Goal: Information Seeking & Learning: Check status

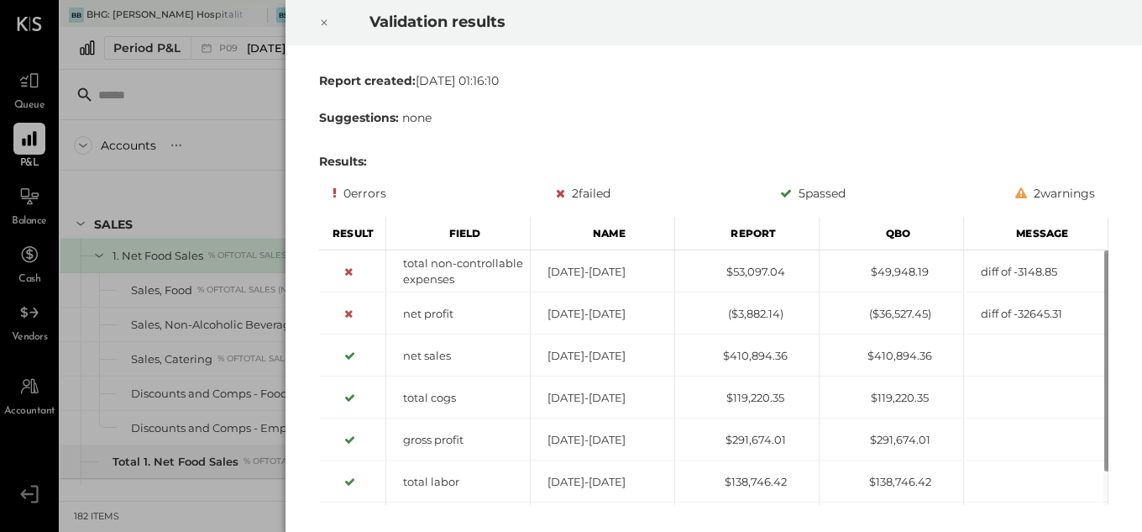
drag, startPoint x: 327, startPoint y: 19, endPoint x: 339, endPoint y: 31, distance: 16.6
click at [327, 19] on icon at bounding box center [324, 23] width 10 height 20
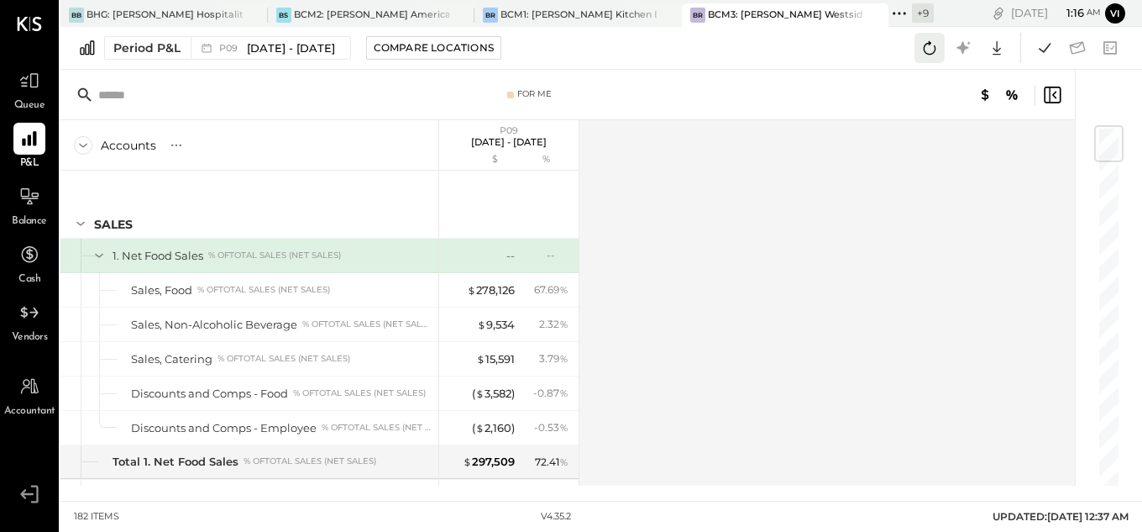
click at [936, 50] on icon at bounding box center [930, 47] width 13 height 13
click at [1041, 45] on icon at bounding box center [1045, 48] width 22 height 22
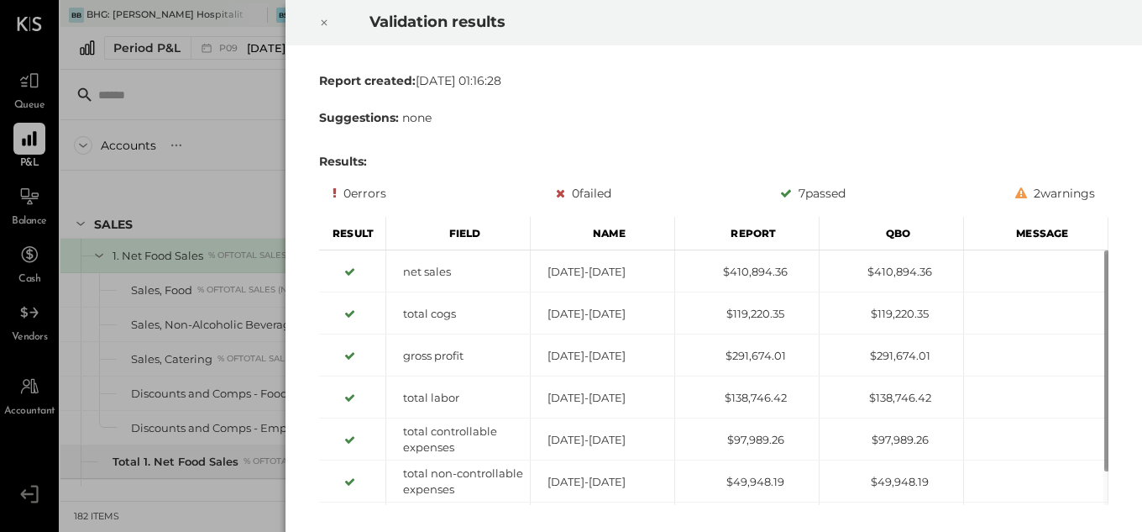
click at [326, 21] on icon at bounding box center [325, 23] width 6 height 6
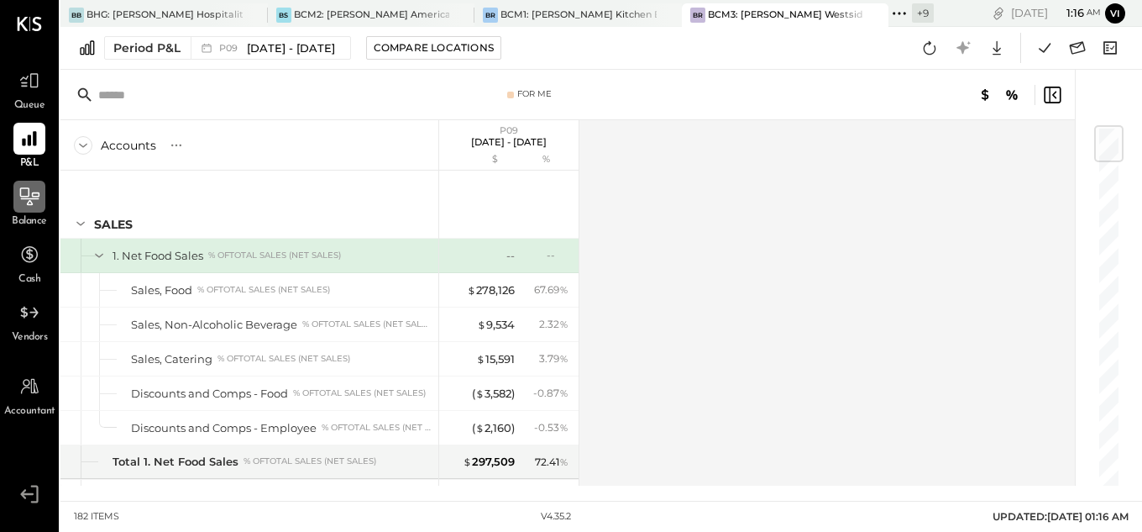
click at [20, 186] on icon at bounding box center [29, 197] width 22 height 22
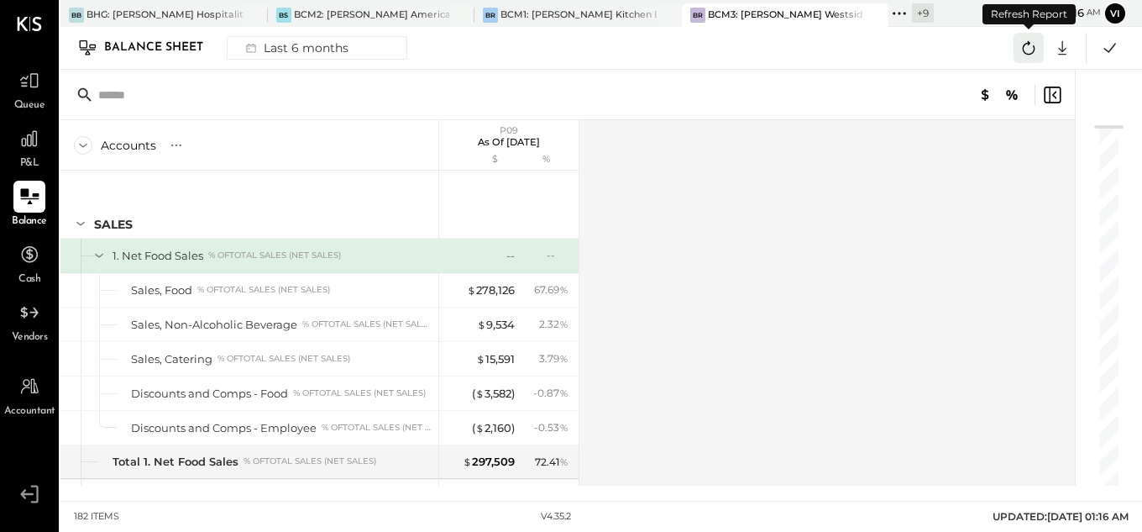
click at [1020, 47] on icon at bounding box center [1029, 48] width 22 height 22
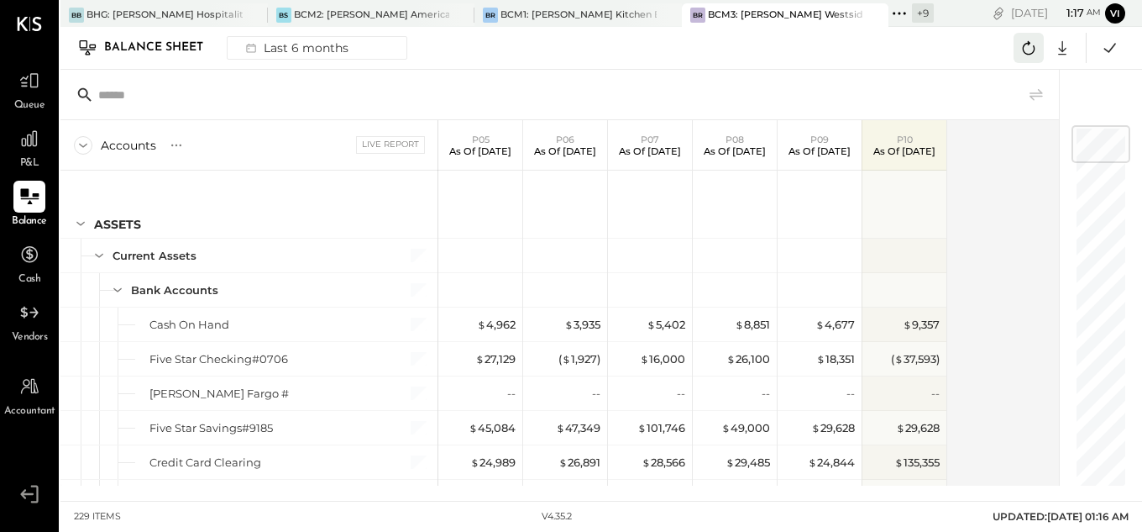
click at [1033, 52] on icon at bounding box center [1029, 47] width 13 height 13
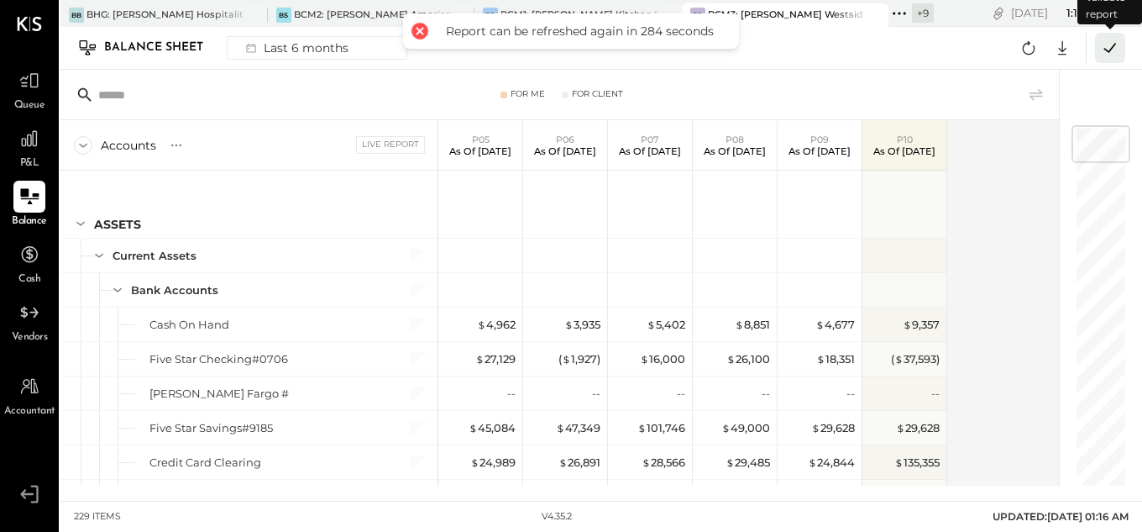
click at [1116, 45] on icon at bounding box center [1111, 48] width 22 height 22
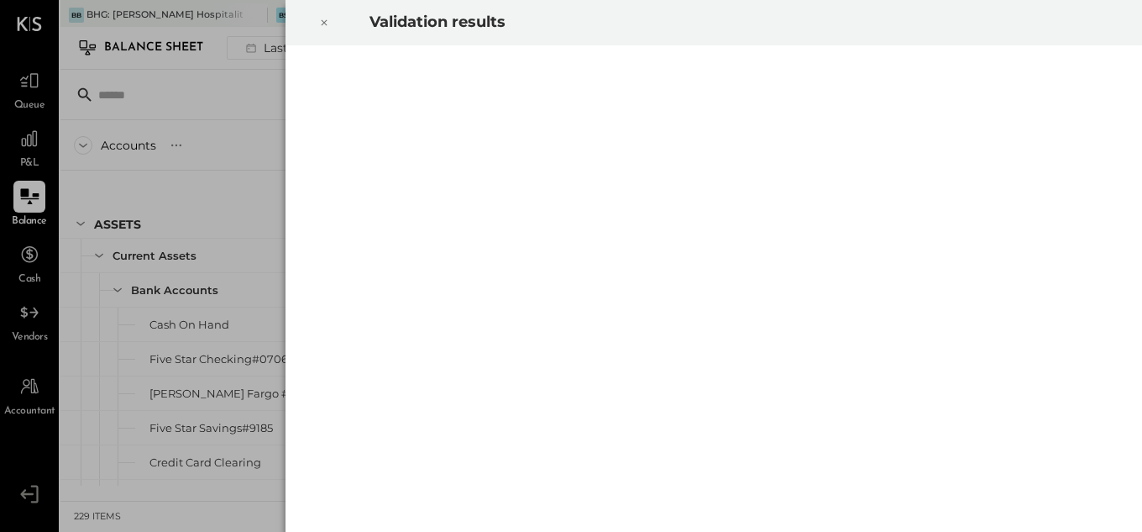
click at [318, 26] on div at bounding box center [324, 22] width 37 height 47
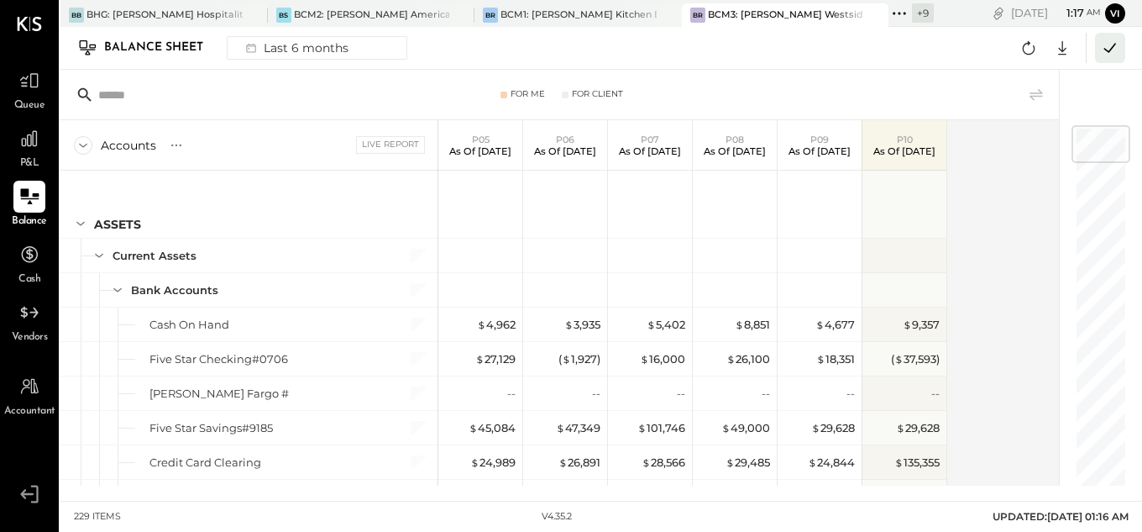
click at [1115, 54] on icon at bounding box center [1111, 48] width 22 height 22
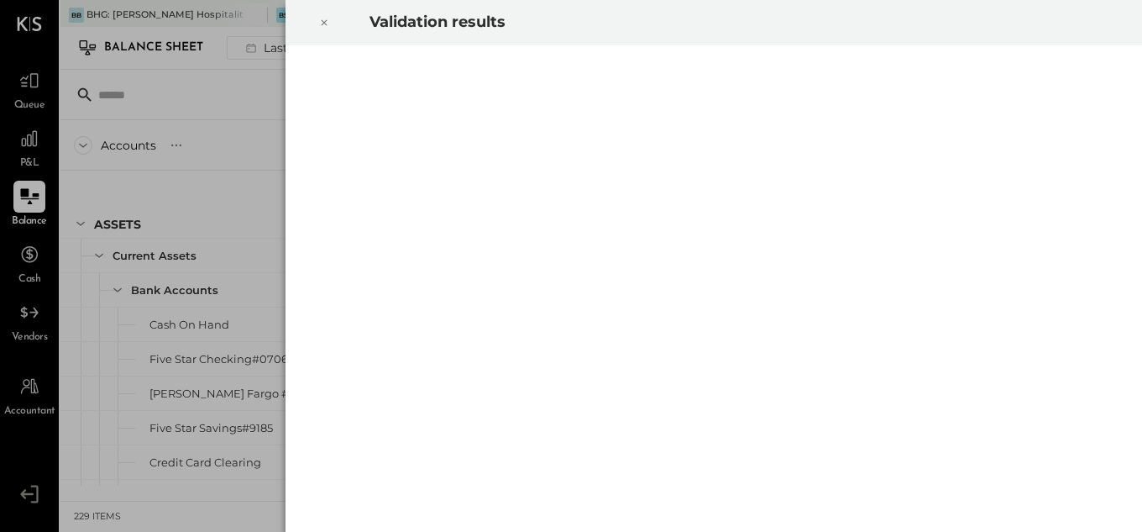
click at [322, 21] on icon at bounding box center [324, 23] width 10 height 20
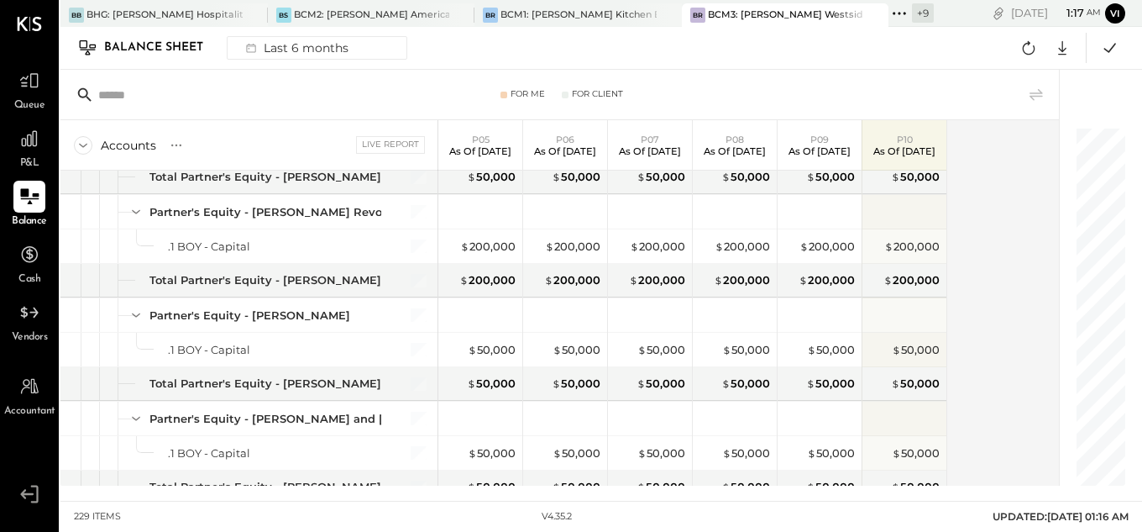
scroll to position [7611, 0]
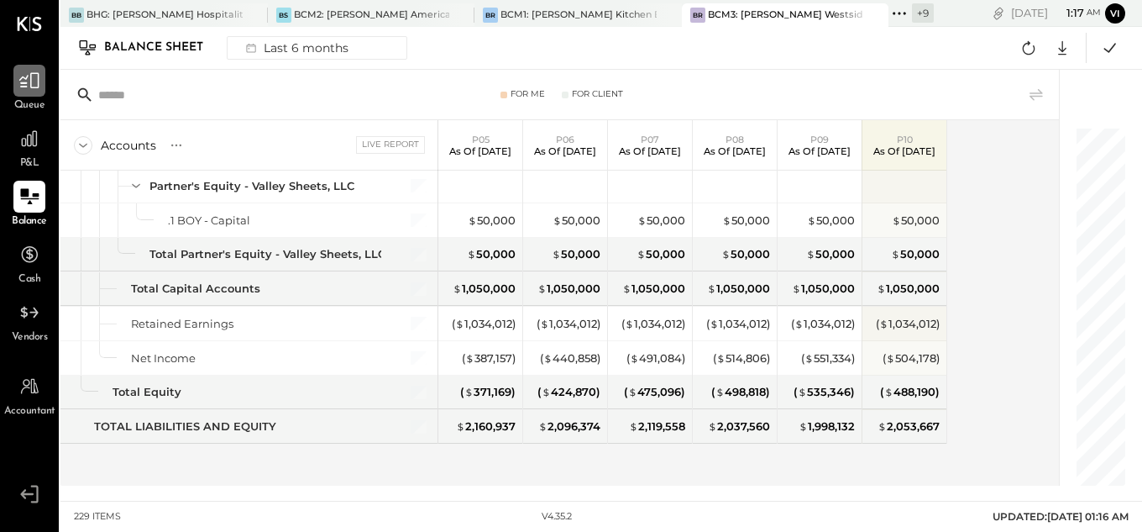
click at [24, 86] on icon at bounding box center [29, 81] width 20 height 16
